Goal: Task Accomplishment & Management: Use online tool/utility

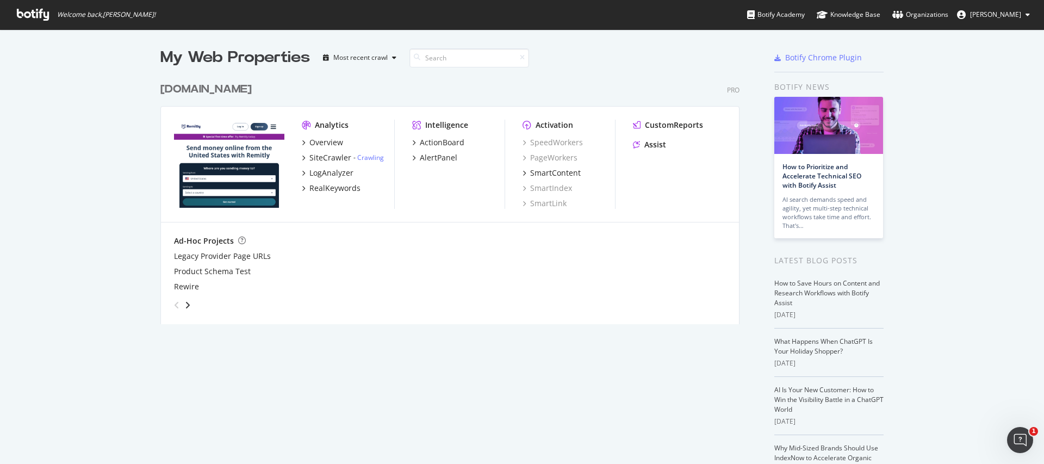
drag, startPoint x: 229, startPoint y: 92, endPoint x: 207, endPoint y: 103, distance: 25.0
click at [229, 91] on div "[DOMAIN_NAME] Pro" at bounding box center [449, 90] width 579 height 16
click at [205, 108] on div "Analytics Overview SiteCrawler - Crawling LogAnalyzer RealKeywords Intelligence…" at bounding box center [450, 165] width 578 height 116
click at [201, 97] on div "[DOMAIN_NAME]" at bounding box center [205, 90] width 91 height 16
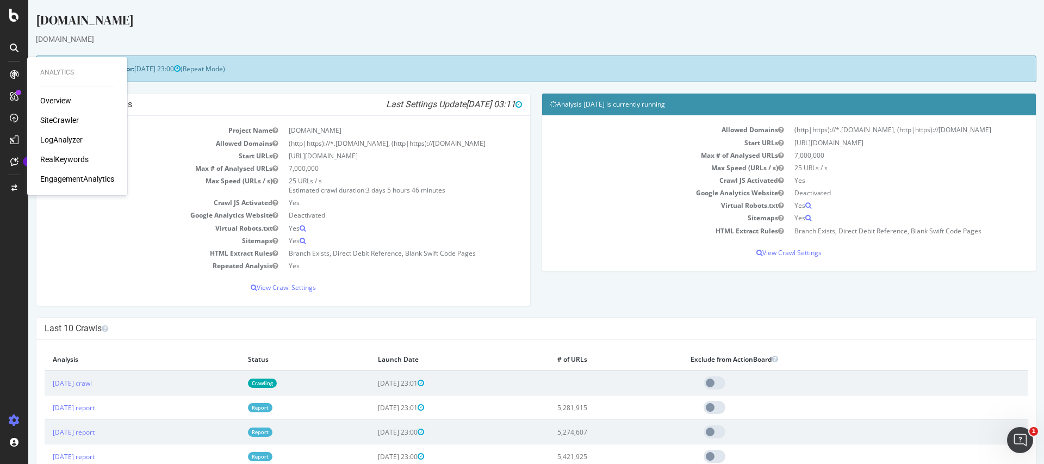
click at [52, 159] on div "RealKeywords" at bounding box center [64, 159] width 48 height 11
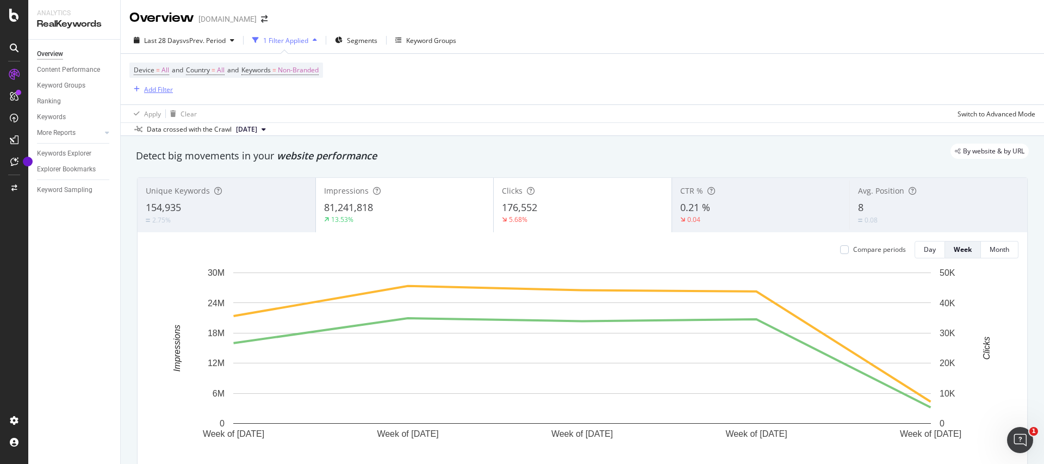
click at [158, 91] on div "Add Filter" at bounding box center [158, 89] width 29 height 9
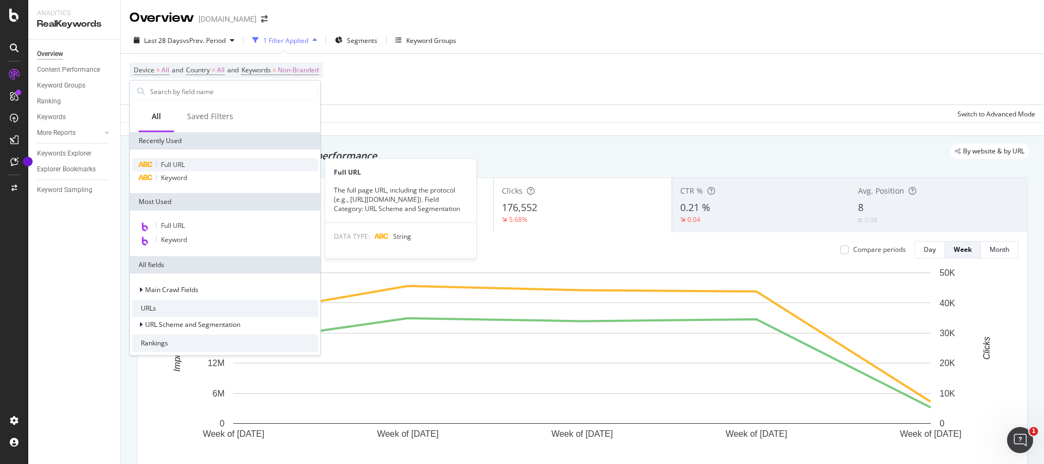
click at [184, 163] on span "Full URL" at bounding box center [173, 164] width 24 height 9
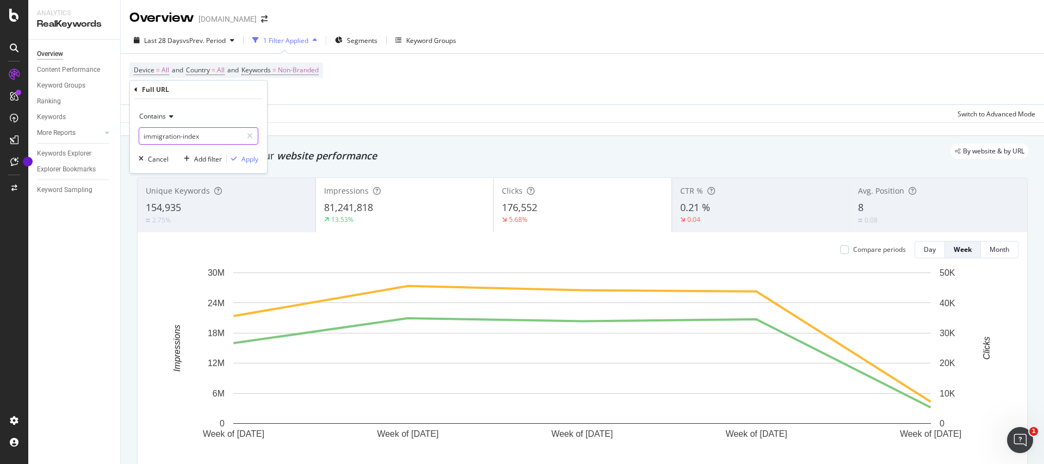
click at [209, 141] on input "immigration-index" at bounding box center [190, 135] width 103 height 17
click at [210, 141] on input "immigration-index" at bounding box center [190, 135] width 103 height 17
type input "money-tr"
paste input "money-transfer-remittance-"
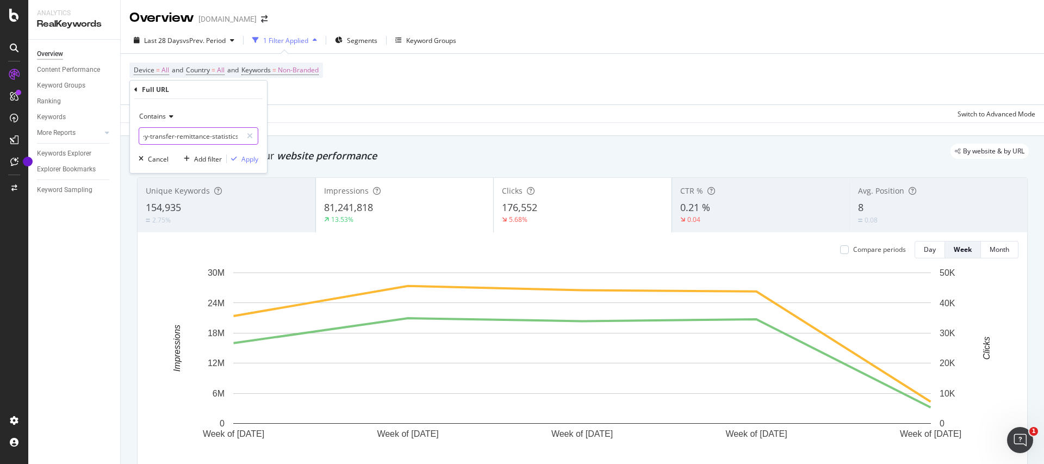
type input "money-transfer-remittance-statistics"
click at [240, 154] on div "Apply" at bounding box center [243, 159] width 32 height 10
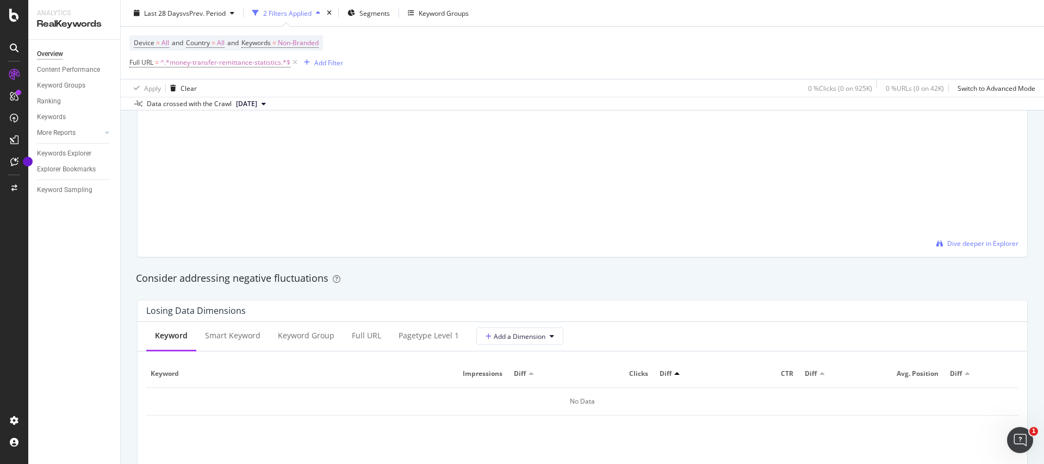
scroll to position [1730, 0]
